Goal: Transaction & Acquisition: Obtain resource

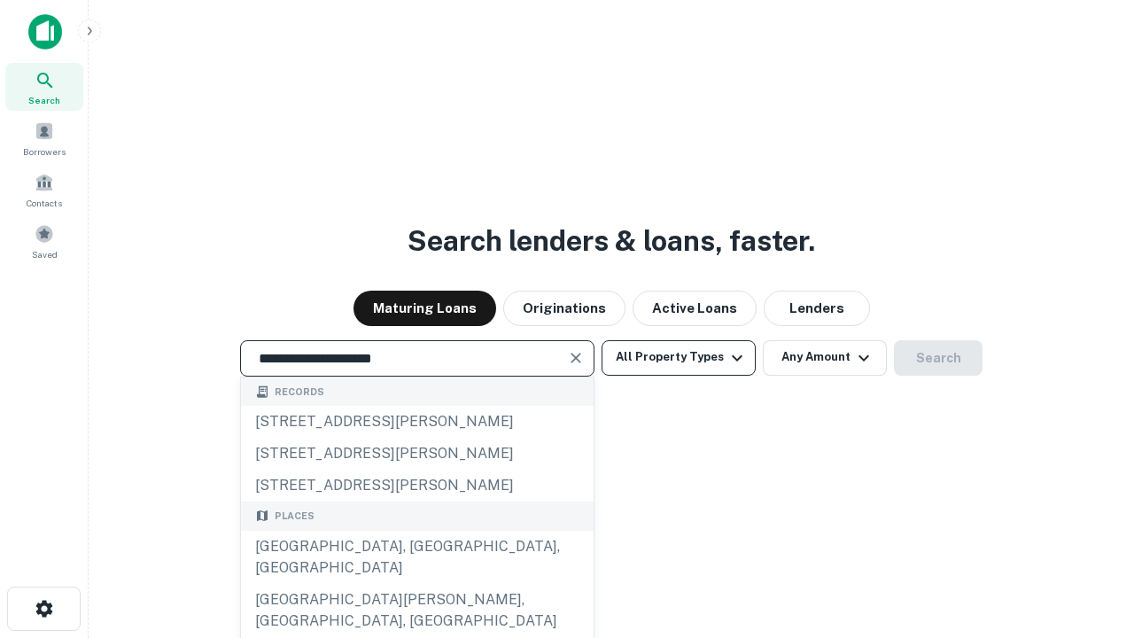
click at [416, 584] on div "Santa Monica, CA, USA" at bounding box center [417, 557] width 353 height 53
click at [679, 357] on button "All Property Types" at bounding box center [679, 357] width 154 height 35
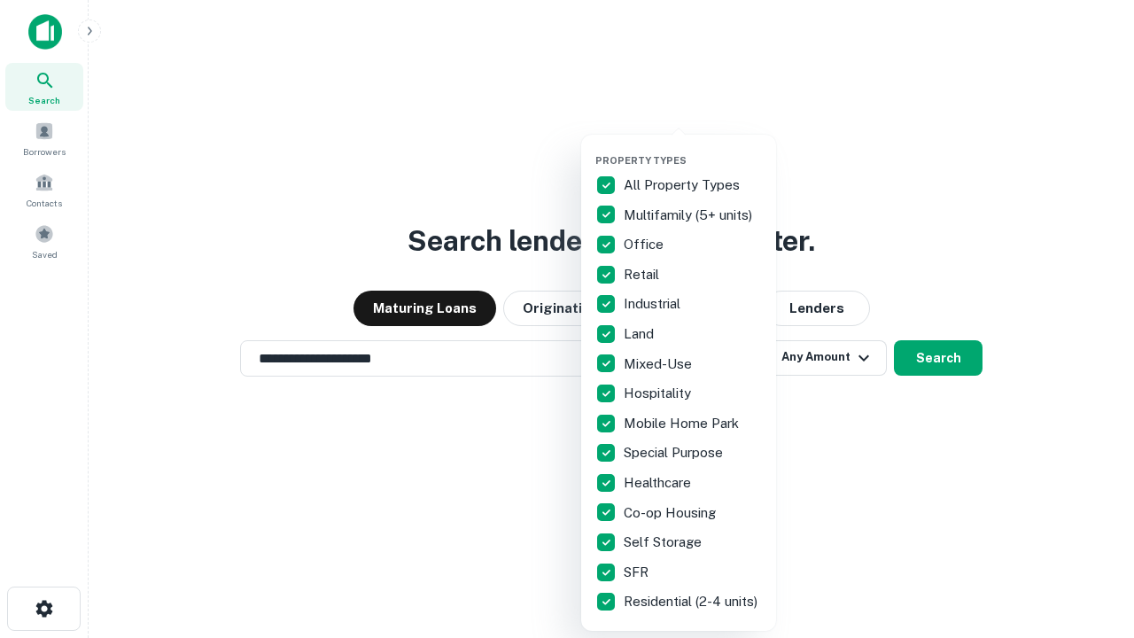
type input "**********"
click at [693, 149] on button "button" at bounding box center [692, 149] width 195 height 1
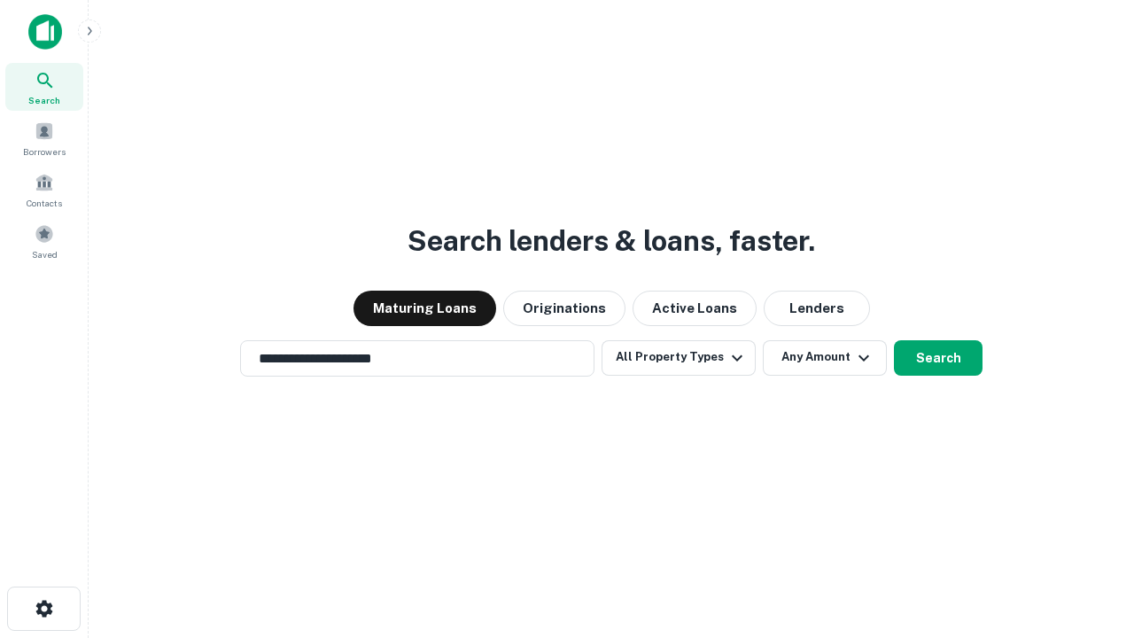
scroll to position [27, 0]
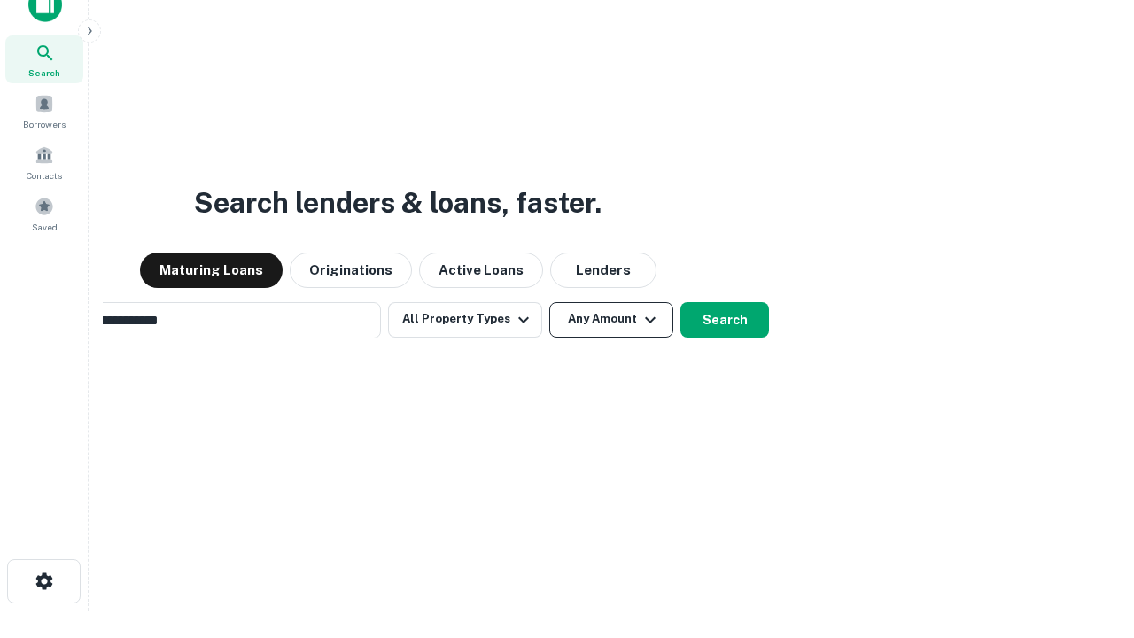
click at [549, 302] on button "Any Amount" at bounding box center [611, 319] width 124 height 35
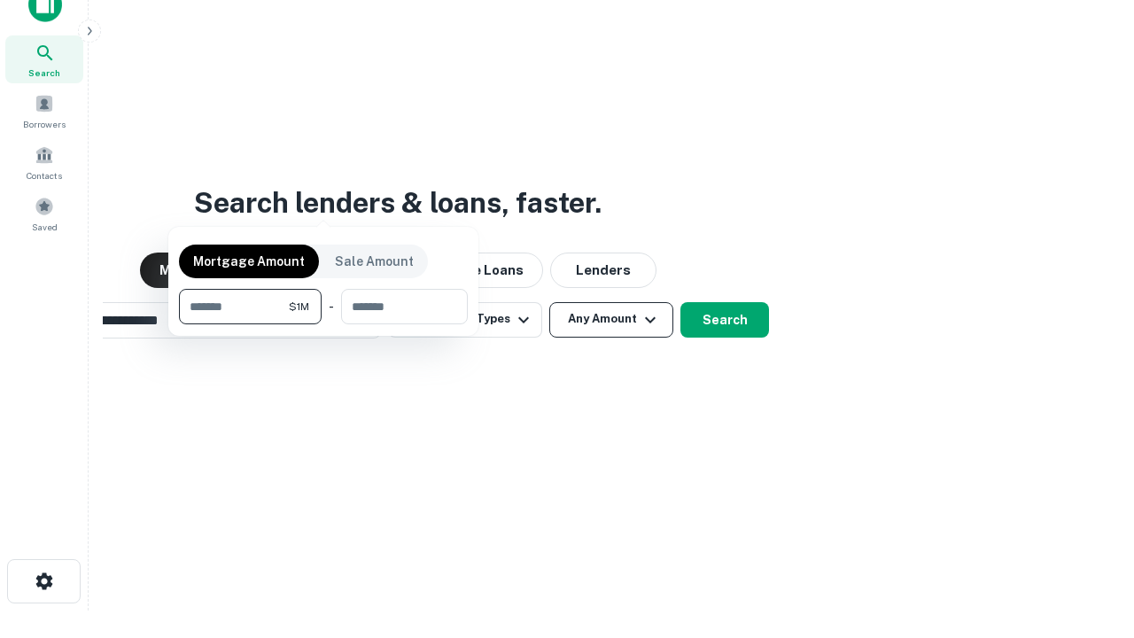
scroll to position [28, 0]
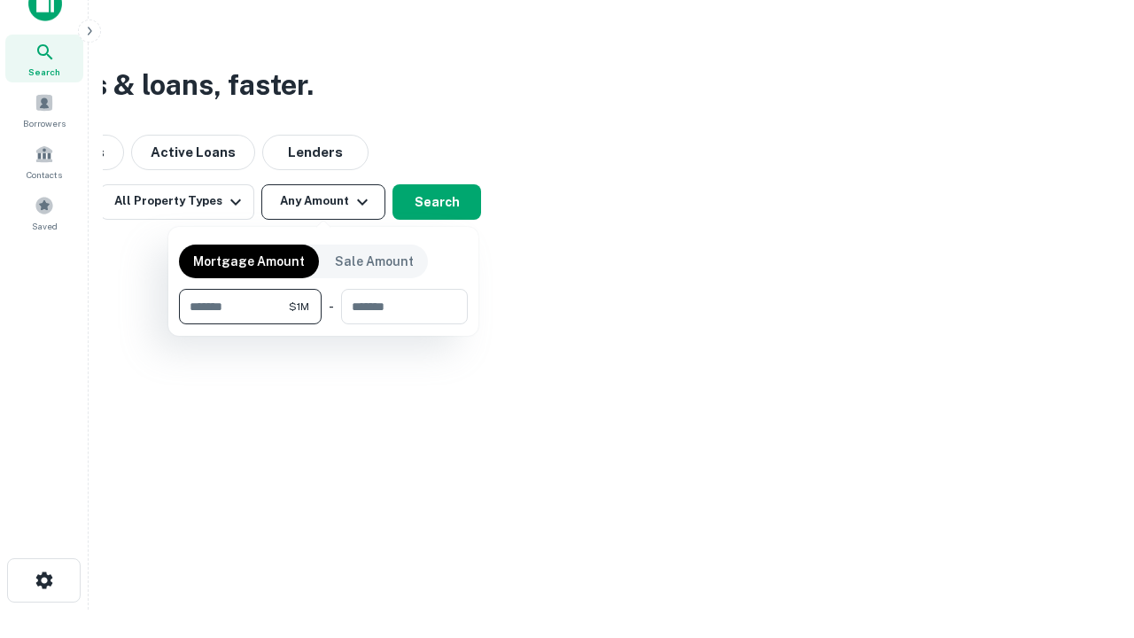
type input "*******"
click at [323, 324] on button "button" at bounding box center [323, 324] width 289 height 1
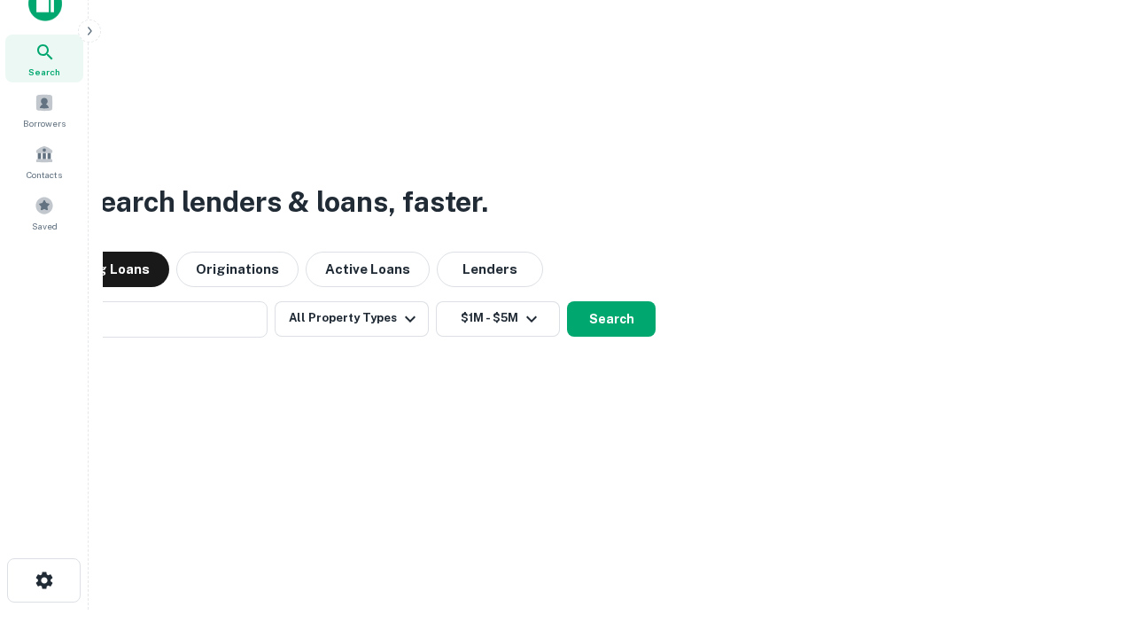
scroll to position [27, 0]
click at [567, 302] on button "Search" at bounding box center [611, 319] width 89 height 35
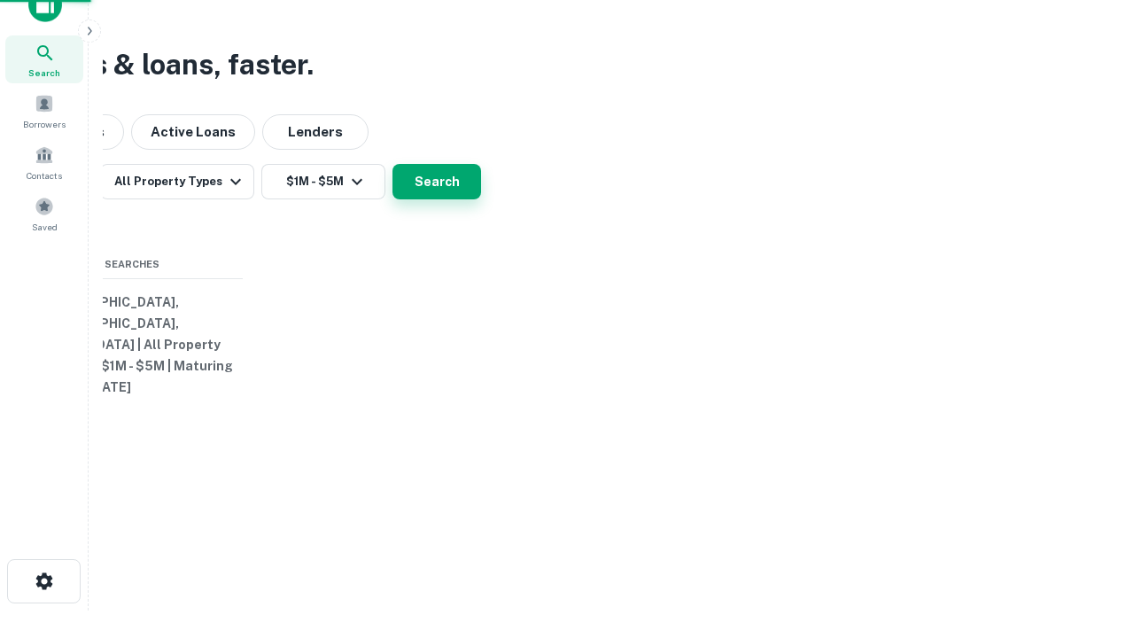
scroll to position [28, 0]
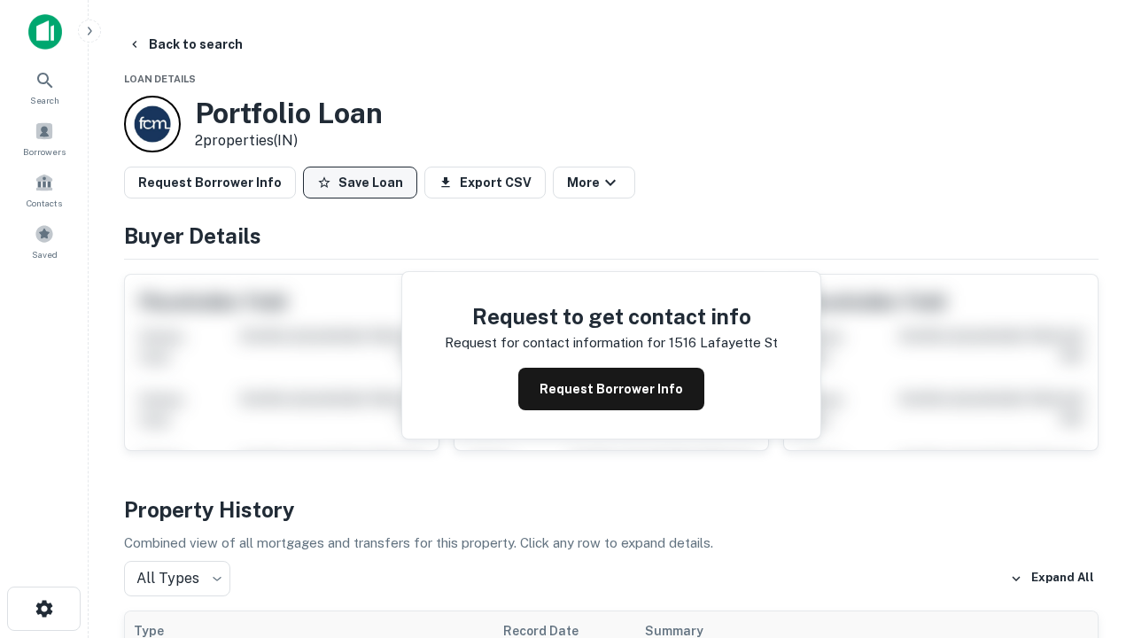
click at [360, 183] on button "Save Loan" at bounding box center [360, 183] width 114 height 32
click at [364, 183] on button "Loan Saved" at bounding box center [364, 183] width 122 height 32
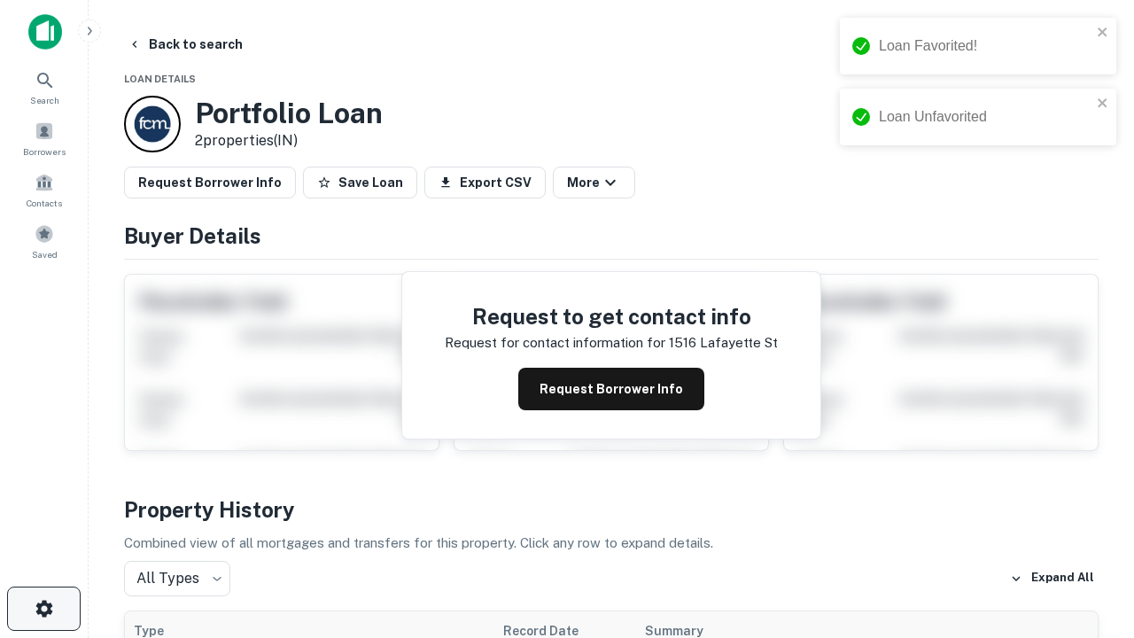
click at [43, 609] on icon "button" at bounding box center [44, 608] width 21 height 21
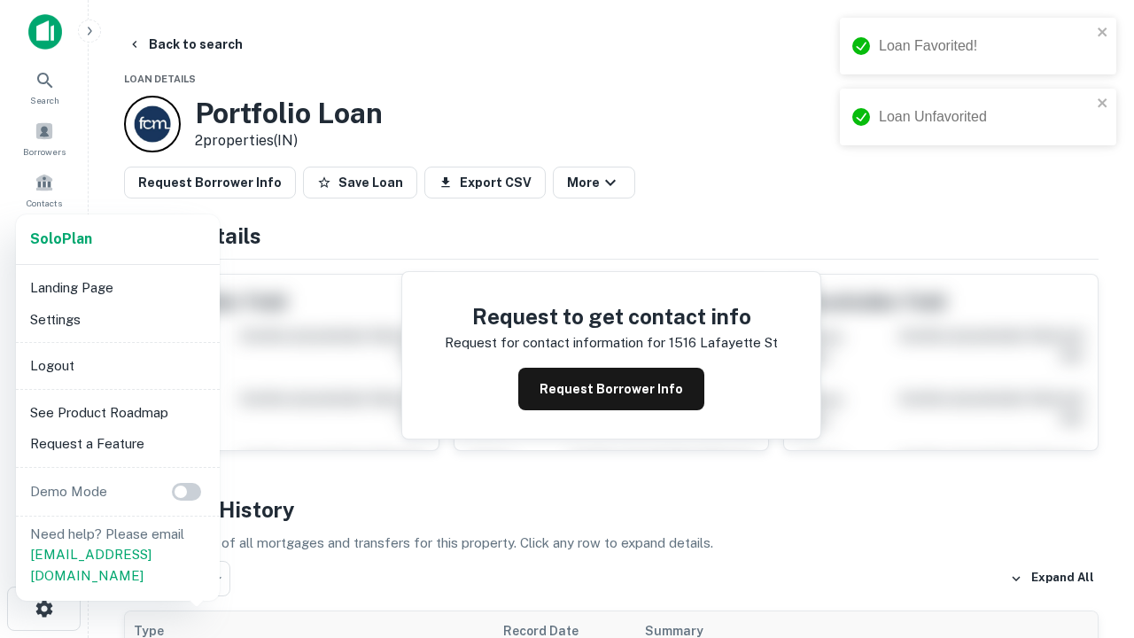
click at [117, 365] on li "Logout" at bounding box center [118, 366] width 190 height 32
